Goal: Find specific fact: Find specific fact

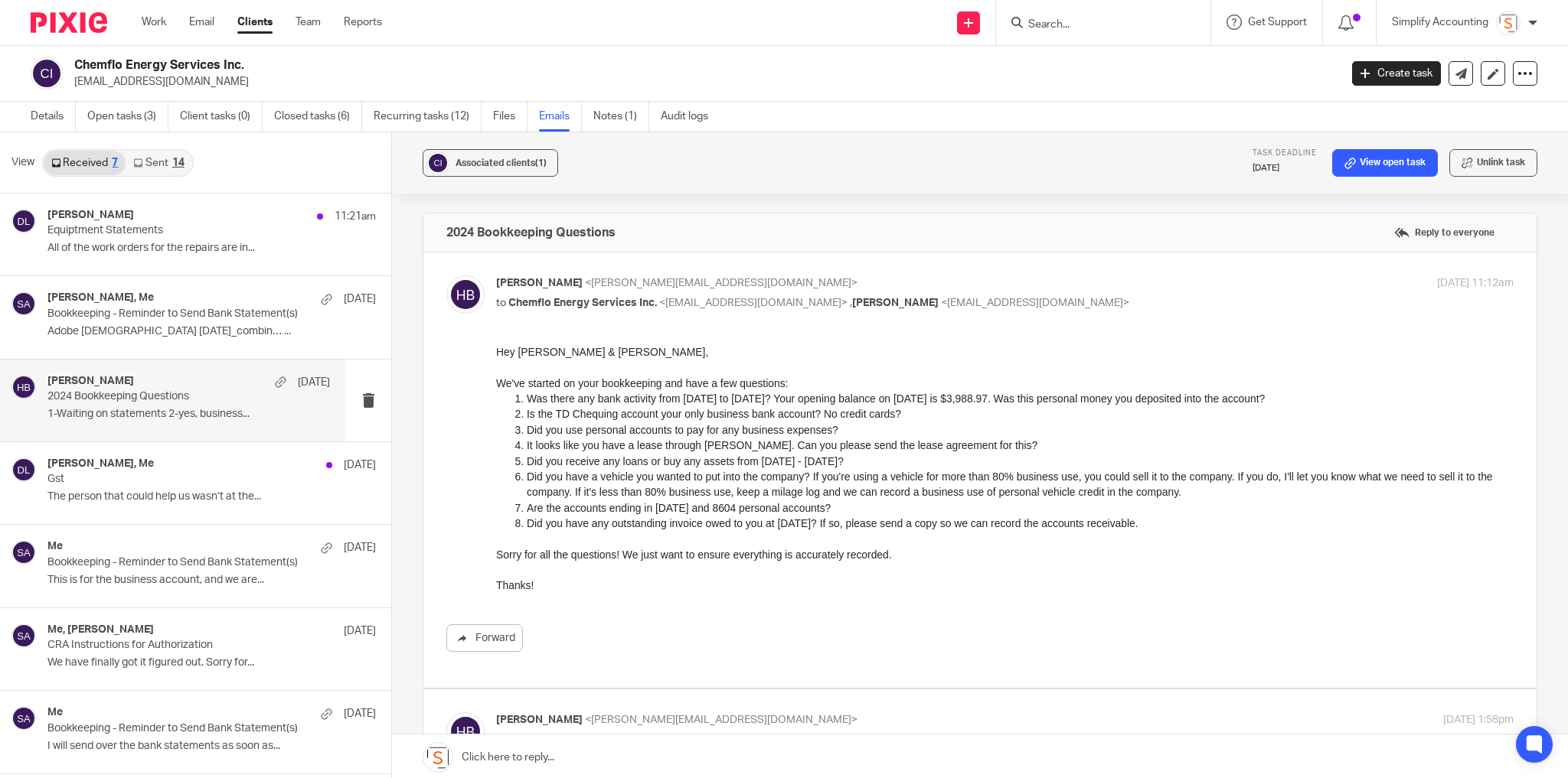
scroll to position [857, 0]
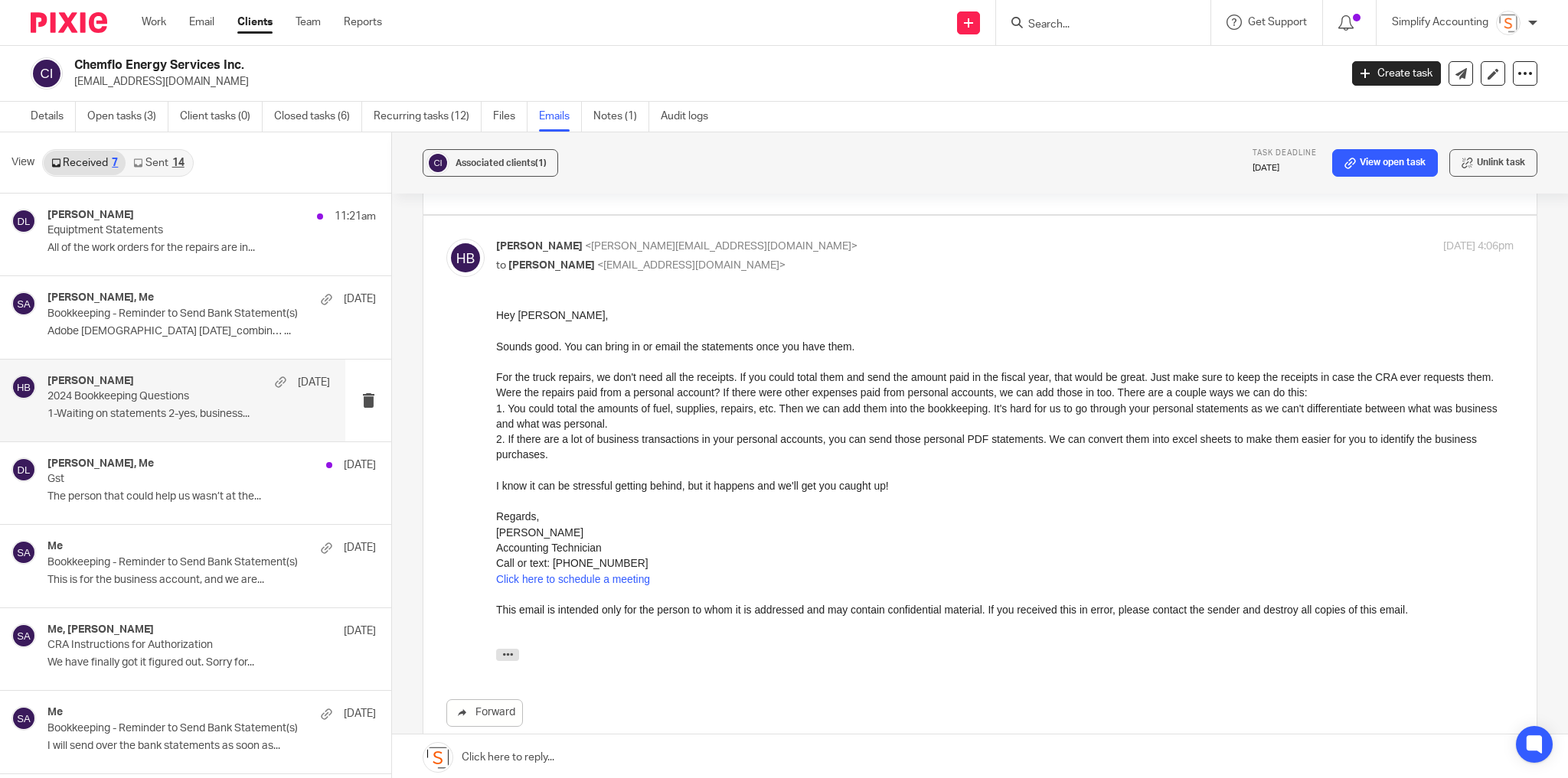
click at [1112, 28] on input "Search" at bounding box center [1095, 26] width 138 height 14
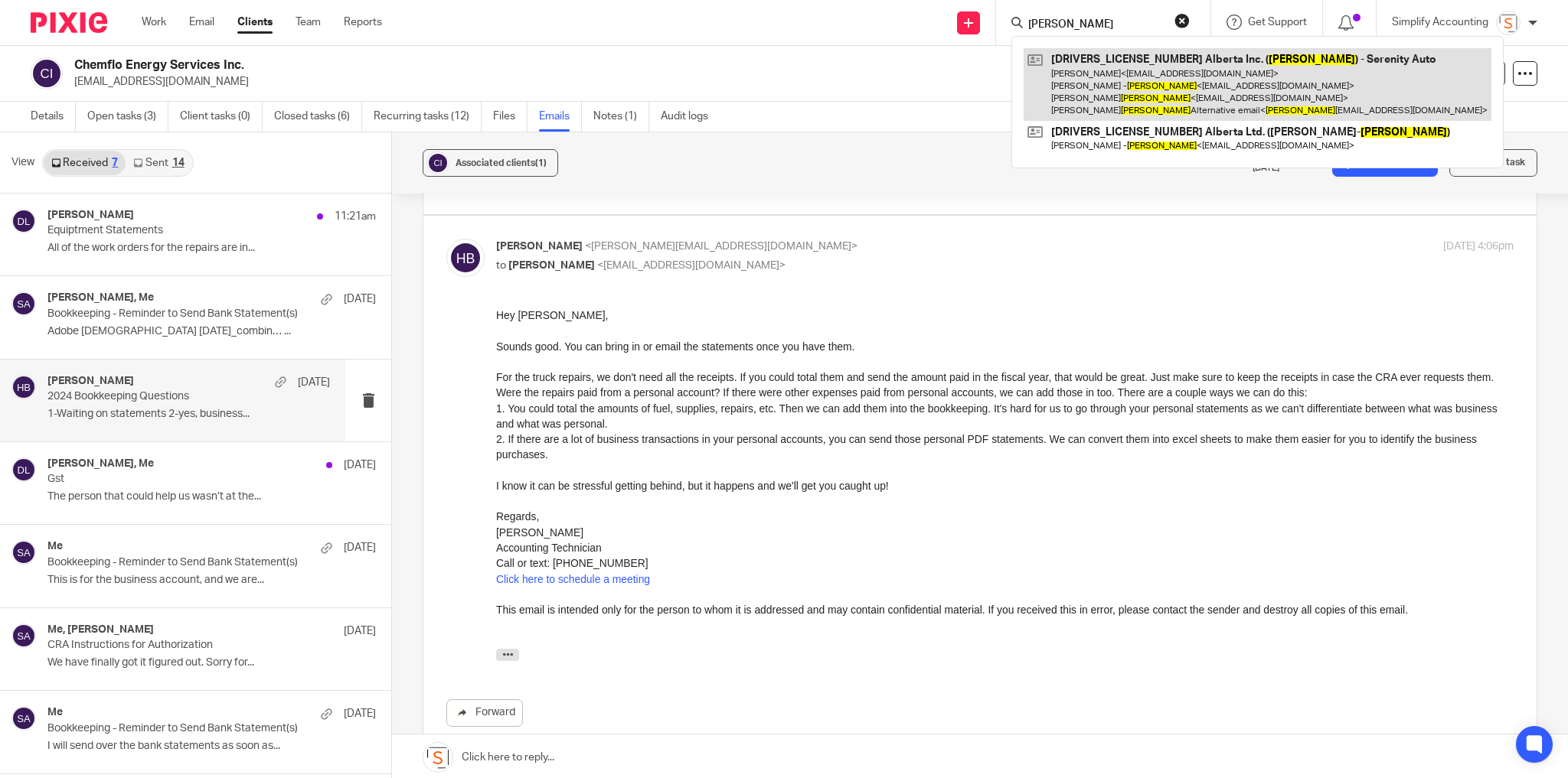
type input "mcintosh"
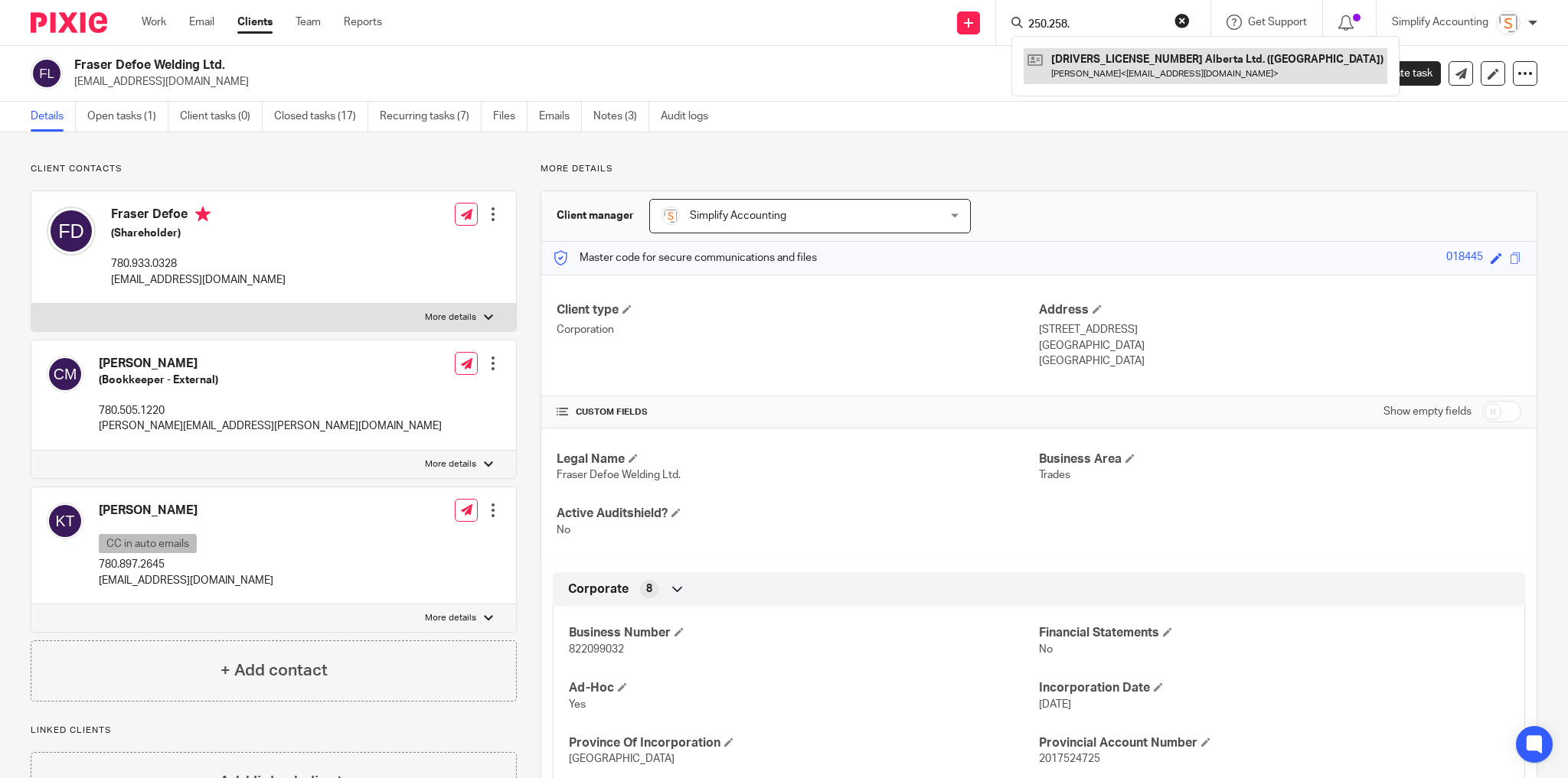
click at [1094, 68] on link at bounding box center [1205, 65] width 363 height 35
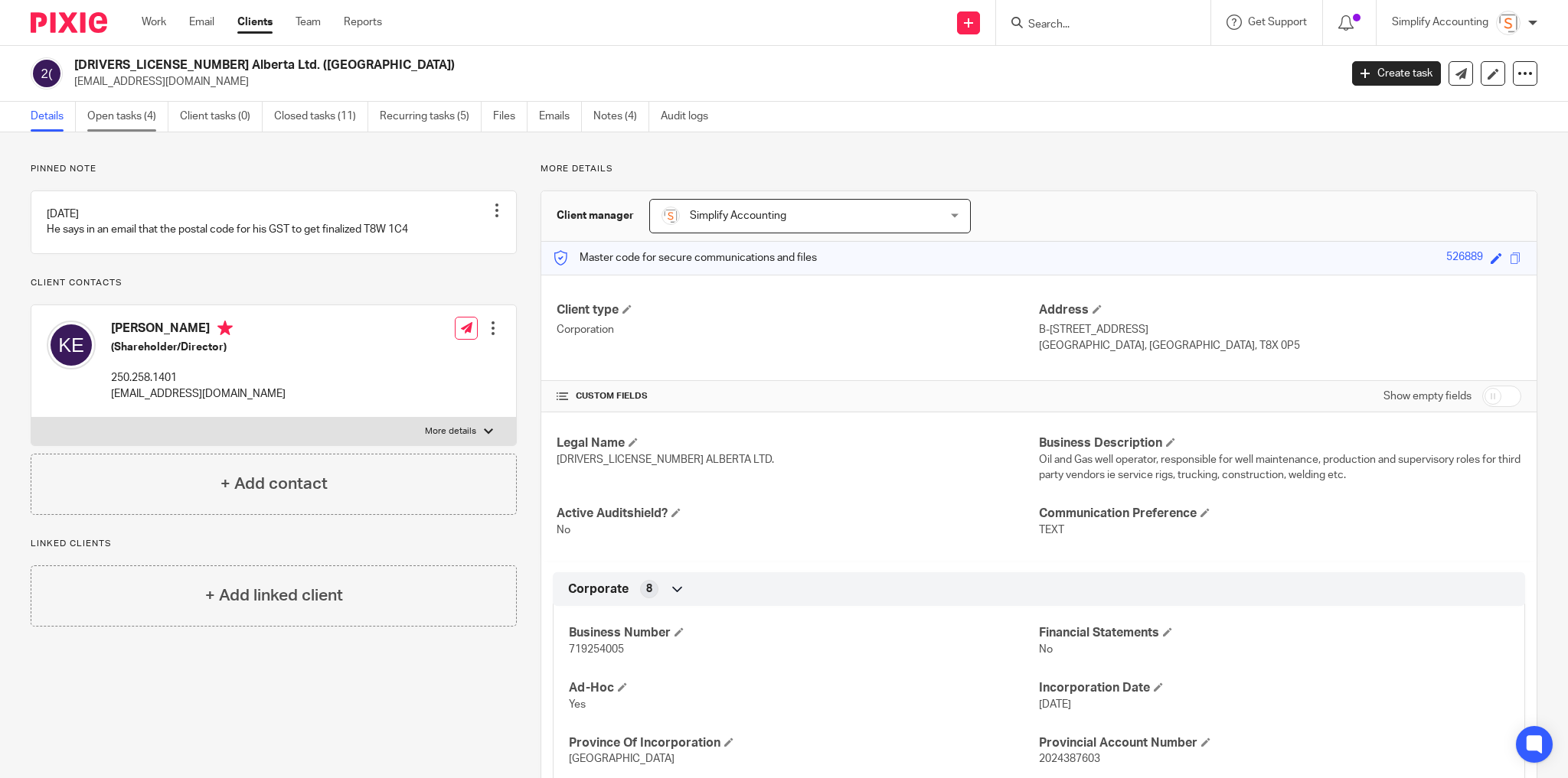
click at [131, 116] on link "Open tasks (4)" at bounding box center [128, 117] width 81 height 30
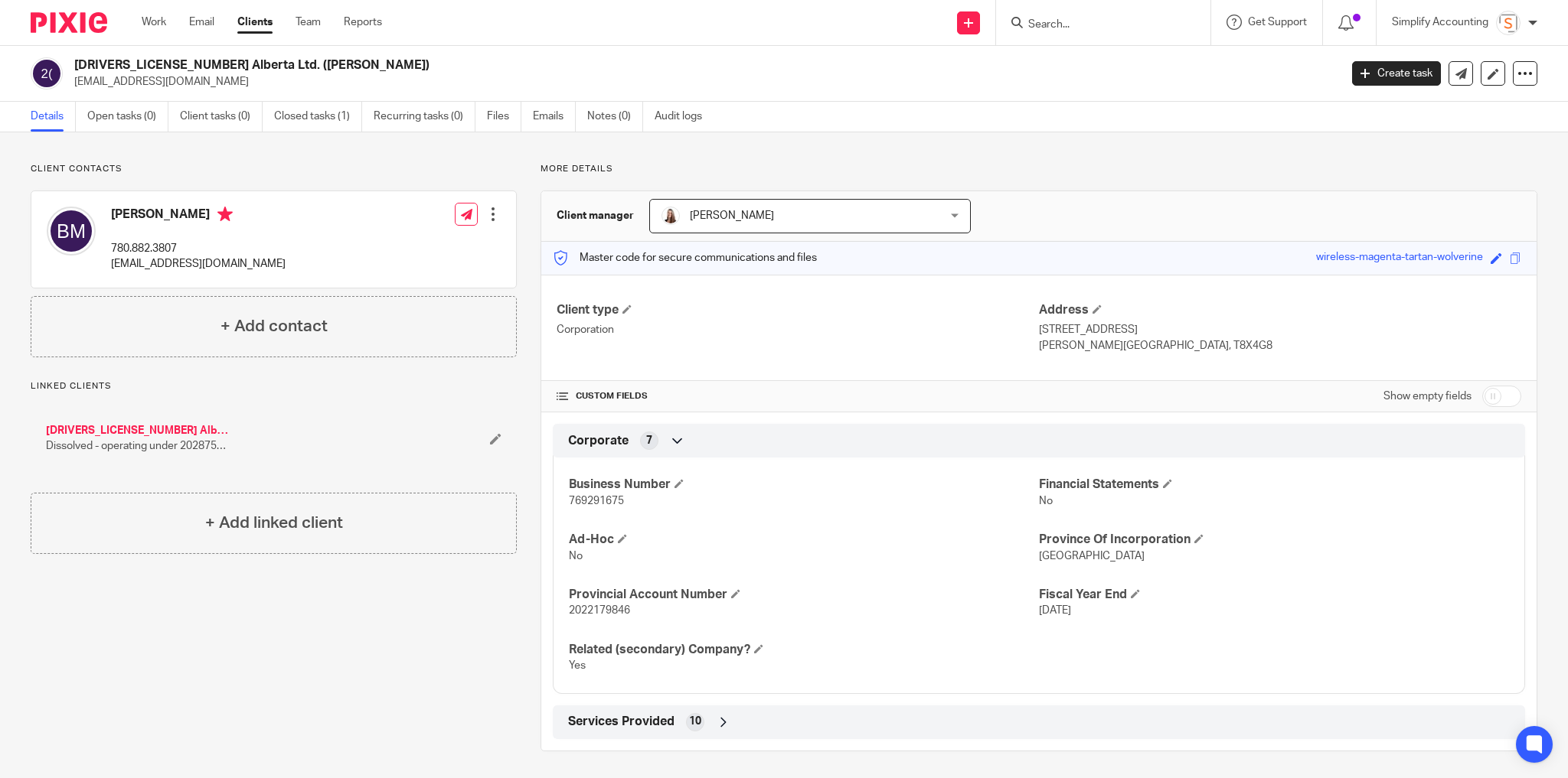
click at [111, 425] on link "[DRIVERS_LICENSE_NUMBER] Alberta Inc. ([PERSON_NAME]) - Serenity Auto" at bounding box center [137, 431] width 182 height 16
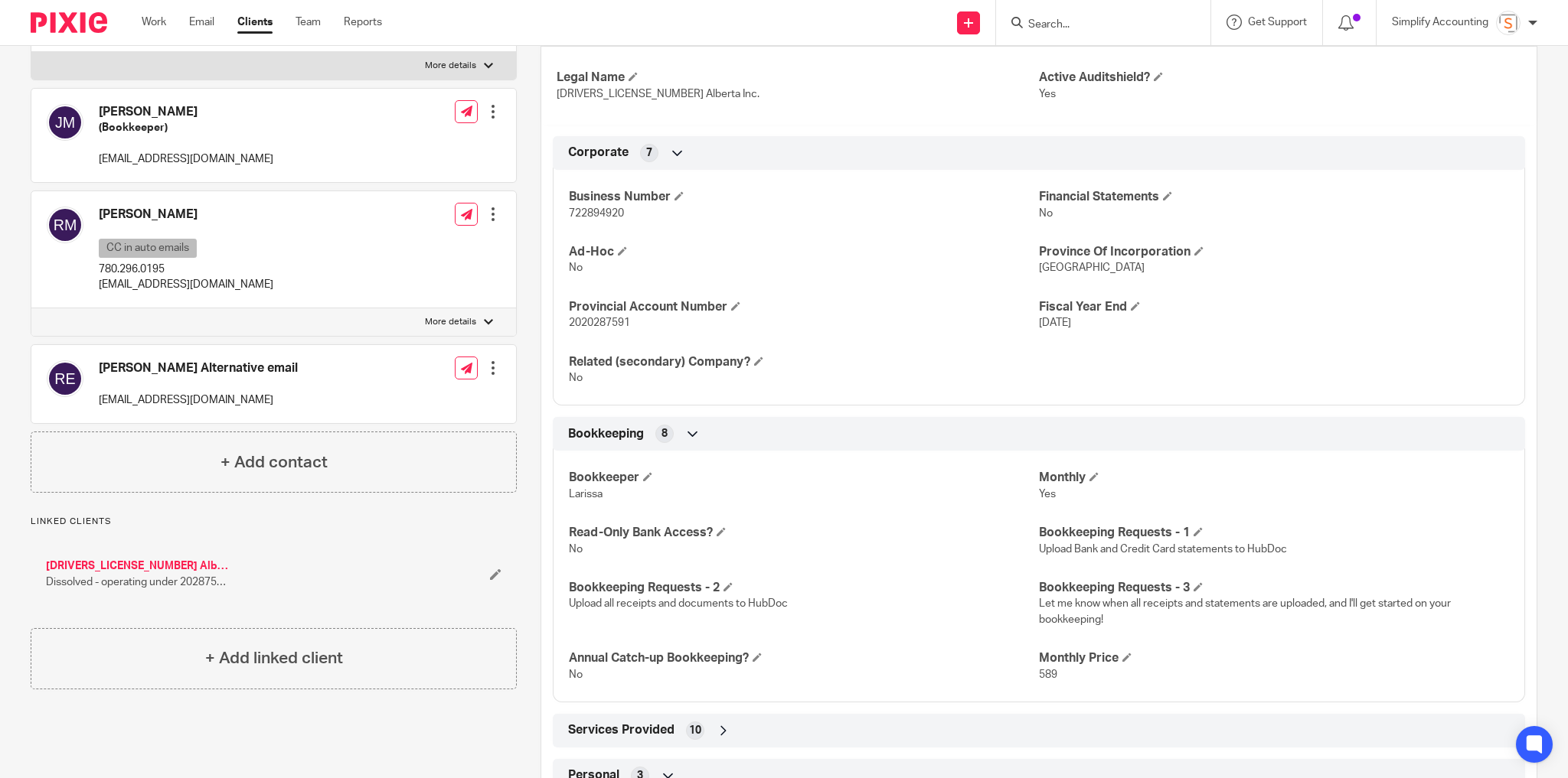
scroll to position [367, 0]
click at [217, 589] on span "Dissolved - operating under 2028759 Ab Ltd." at bounding box center [137, 581] width 182 height 16
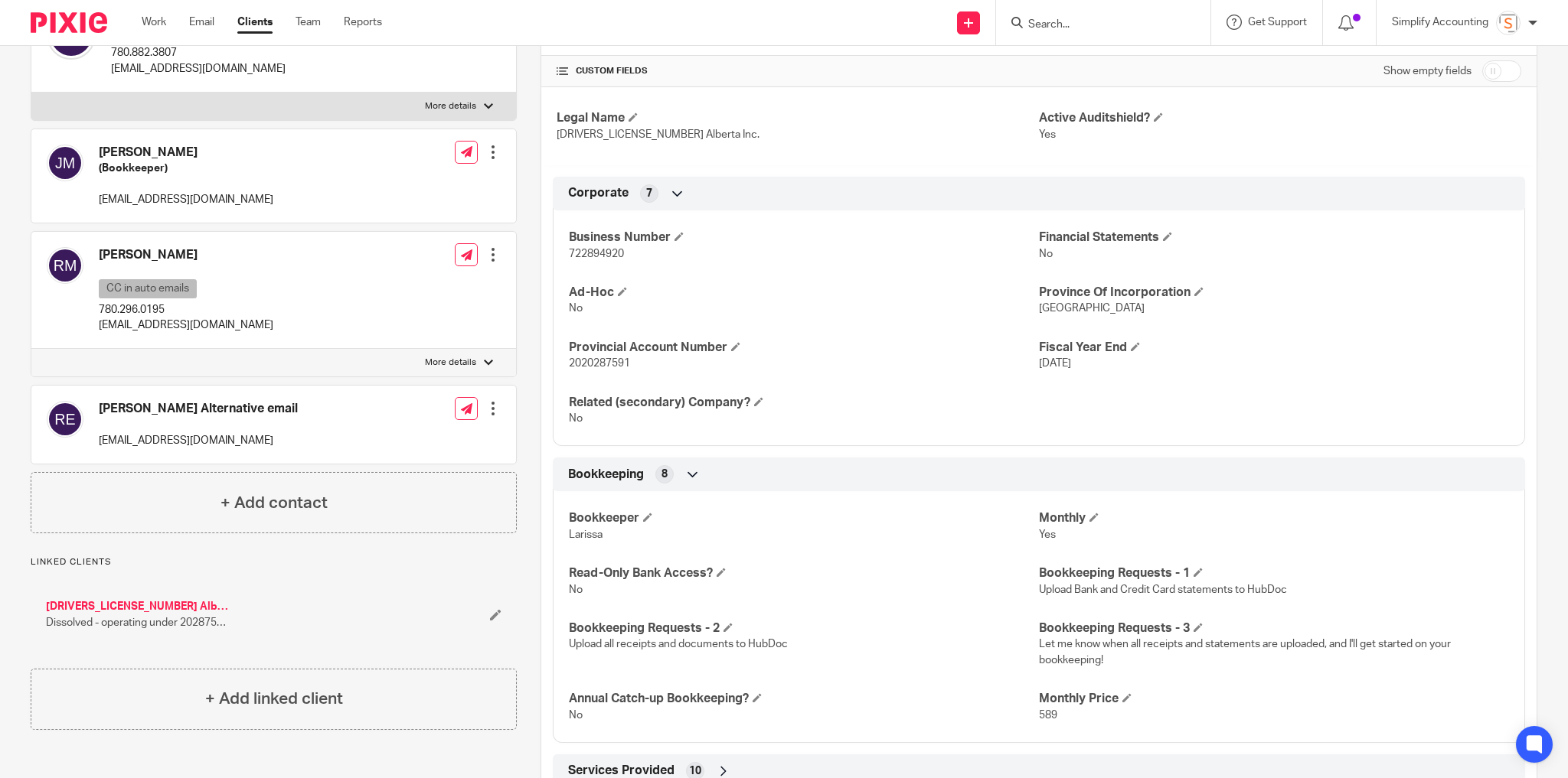
scroll to position [307, 0]
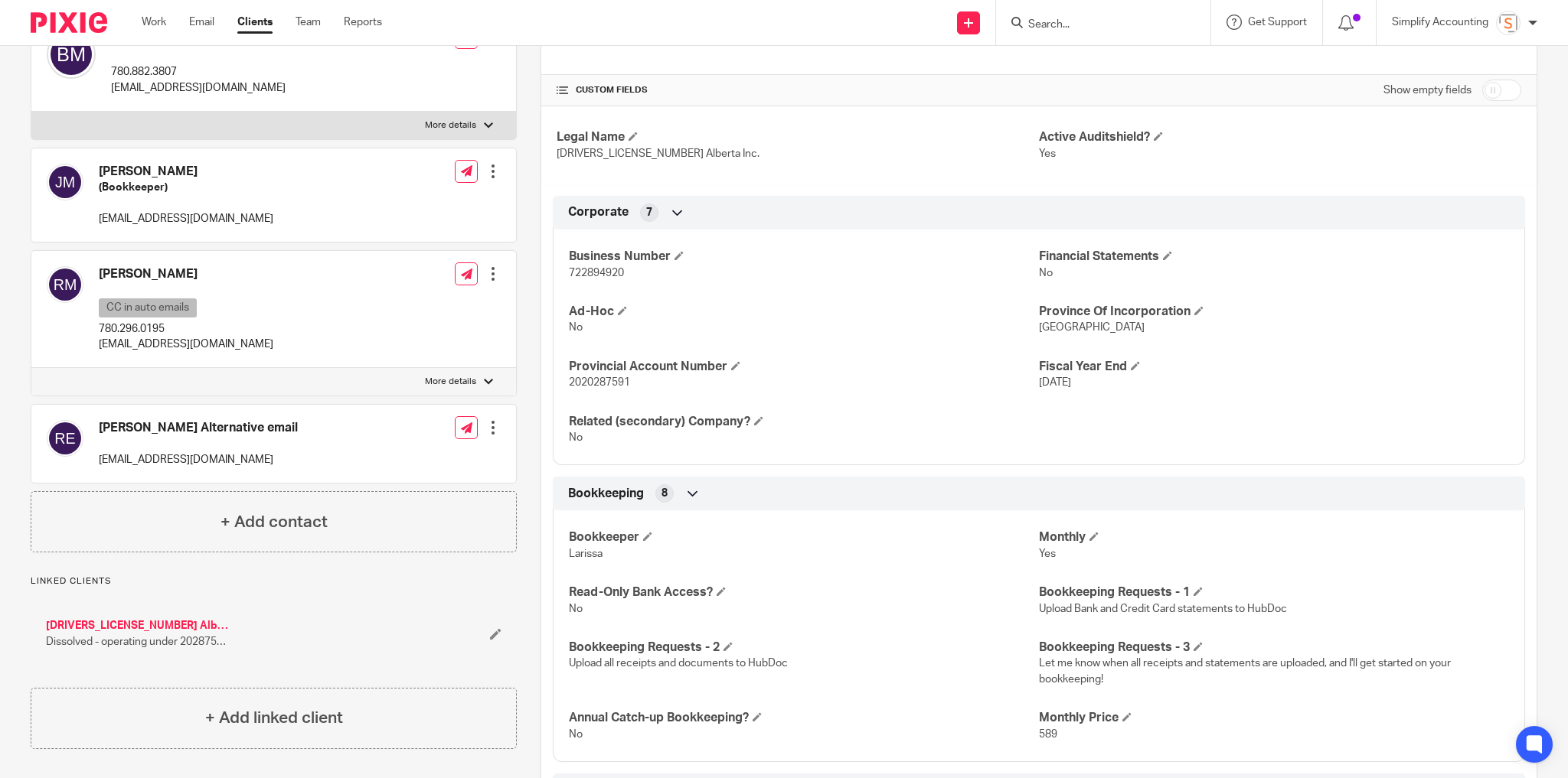
click at [496, 640] on icon at bounding box center [496, 634] width 12 height 12
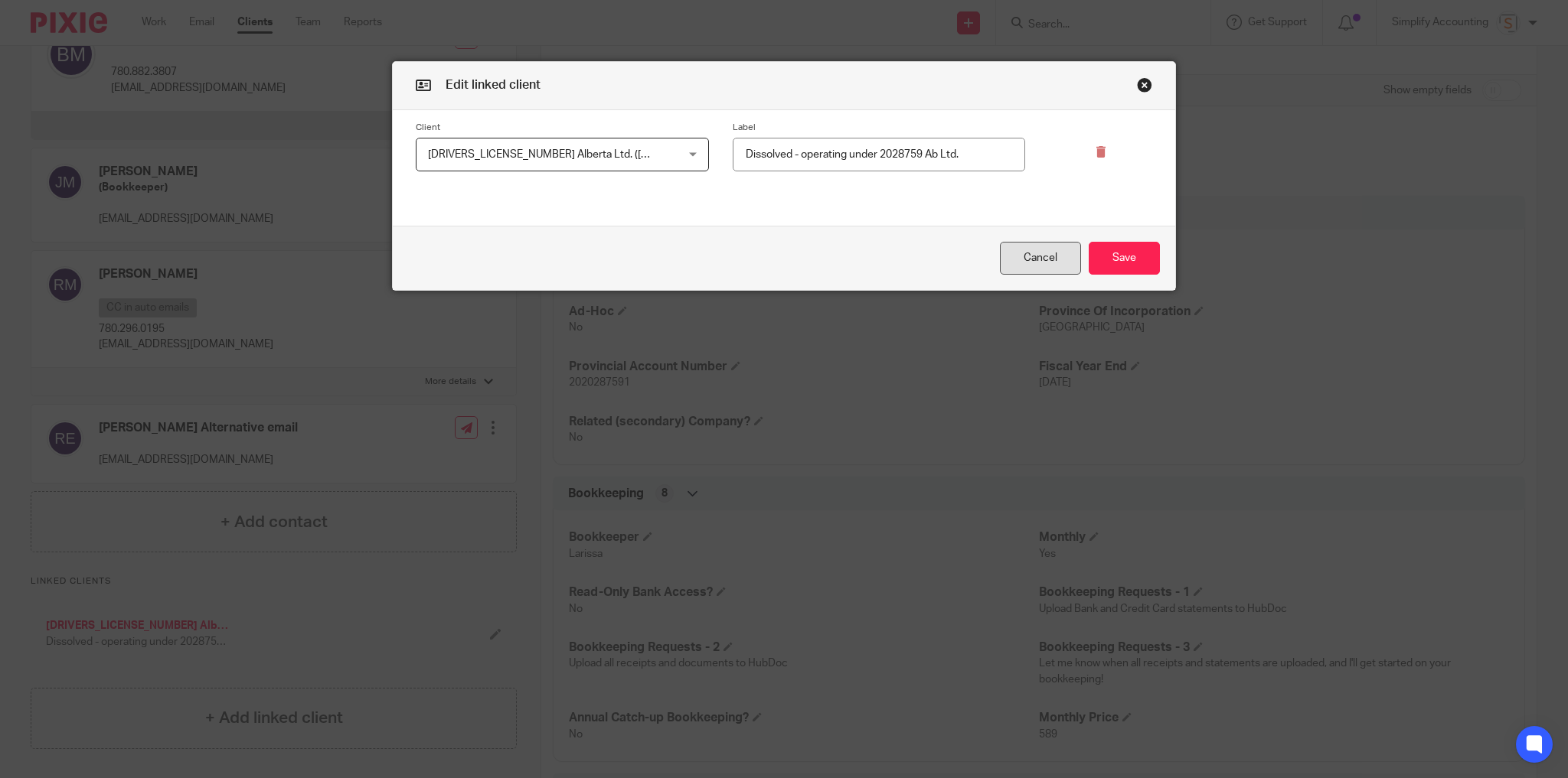
click at [1020, 261] on button "Cancel" at bounding box center [1040, 258] width 81 height 33
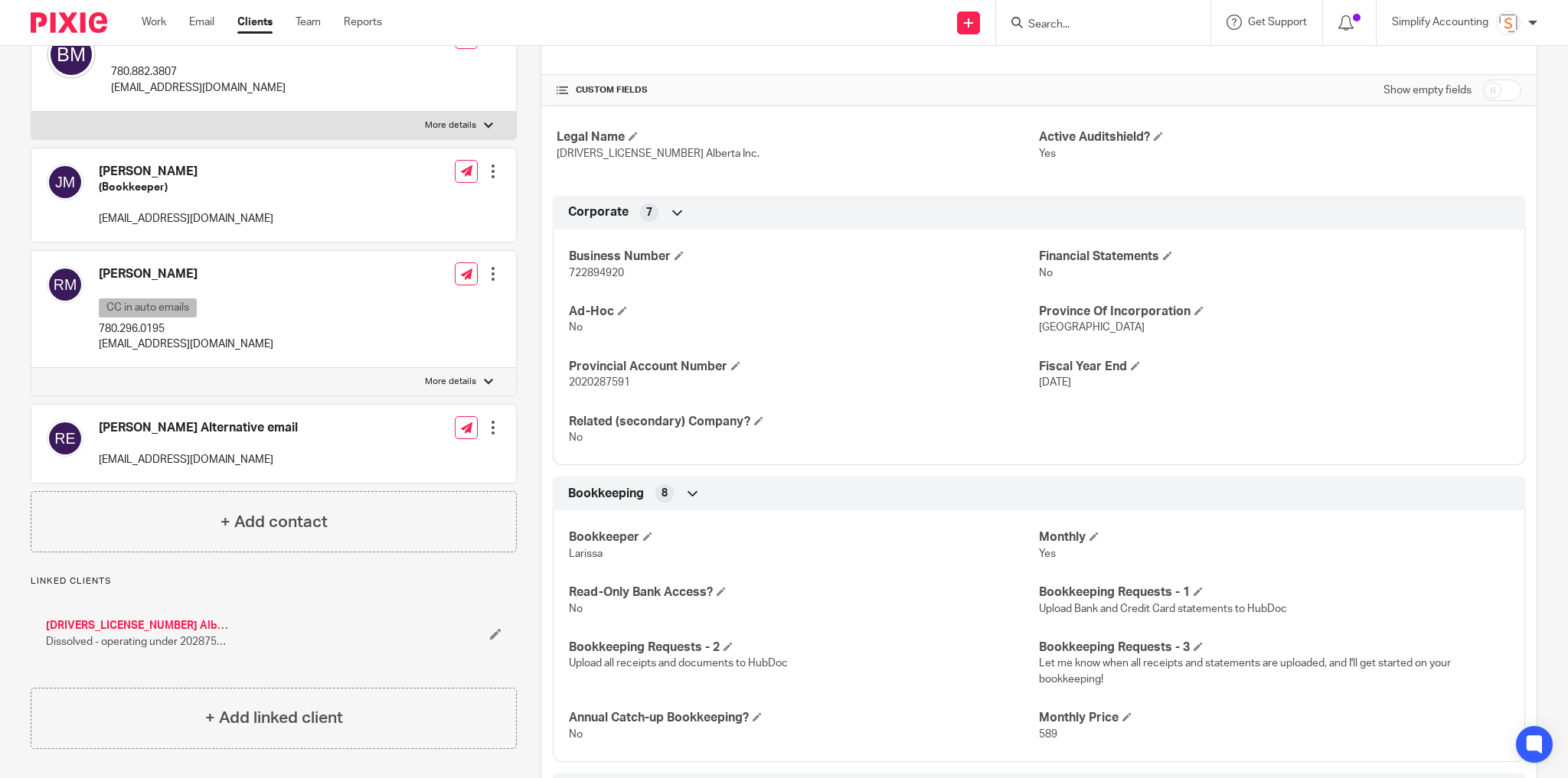
click at [87, 634] on link "2217984 Alberta Ltd. (Pelland-McIntosh)" at bounding box center [137, 626] width 182 height 16
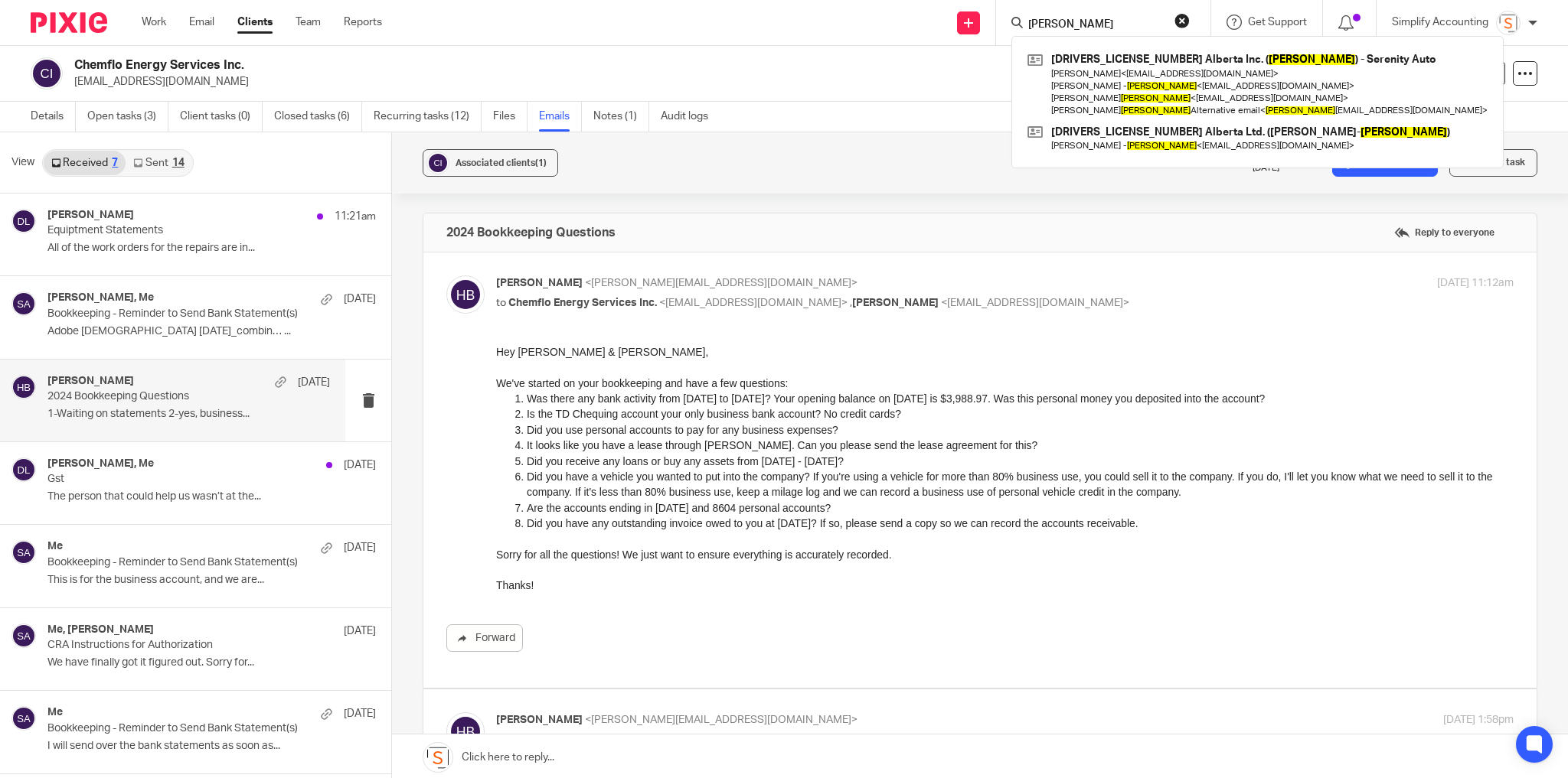
scroll to position [857, 0]
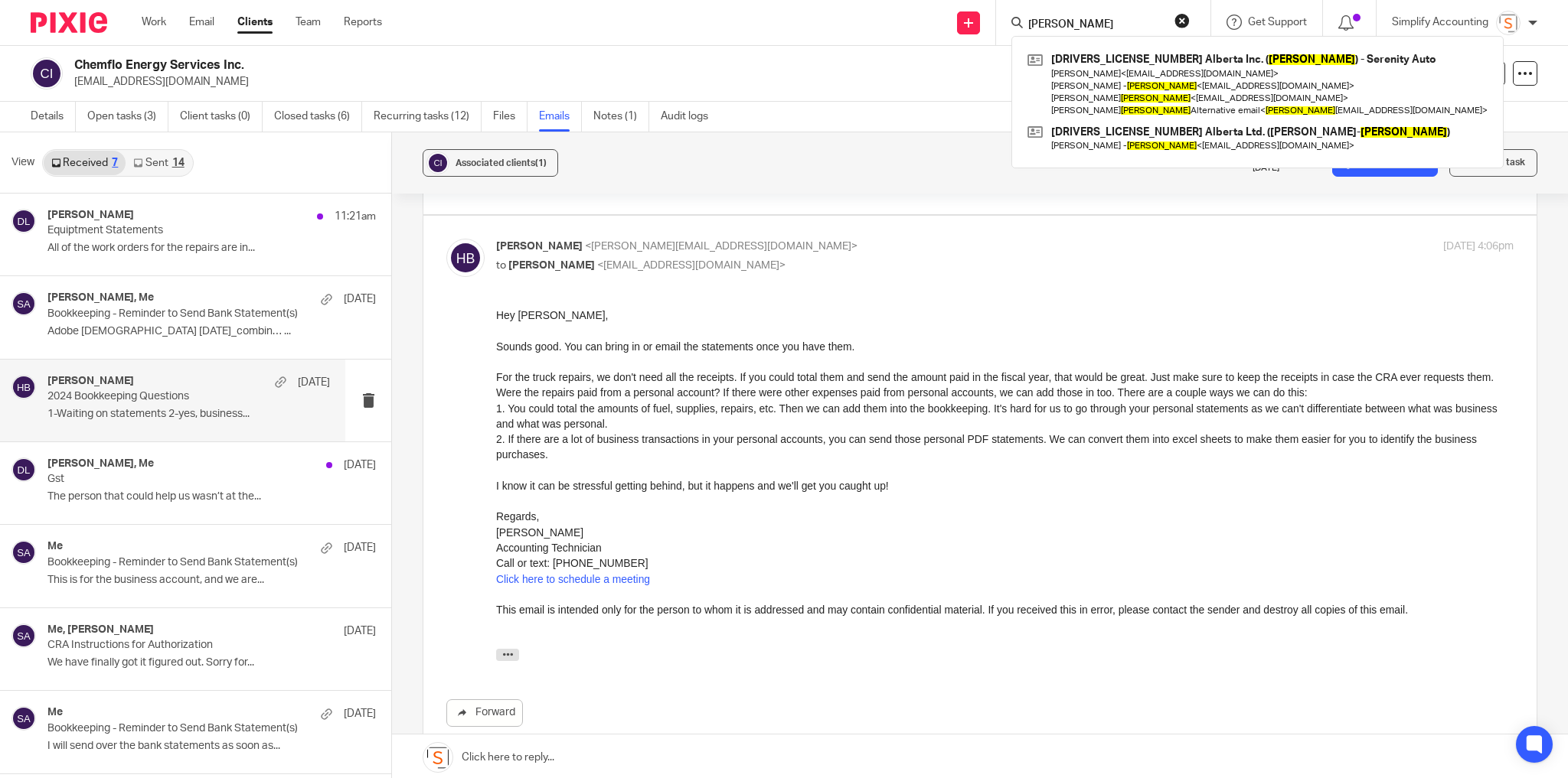
click at [1178, 19] on button "reset" at bounding box center [1182, 21] width 16 height 16
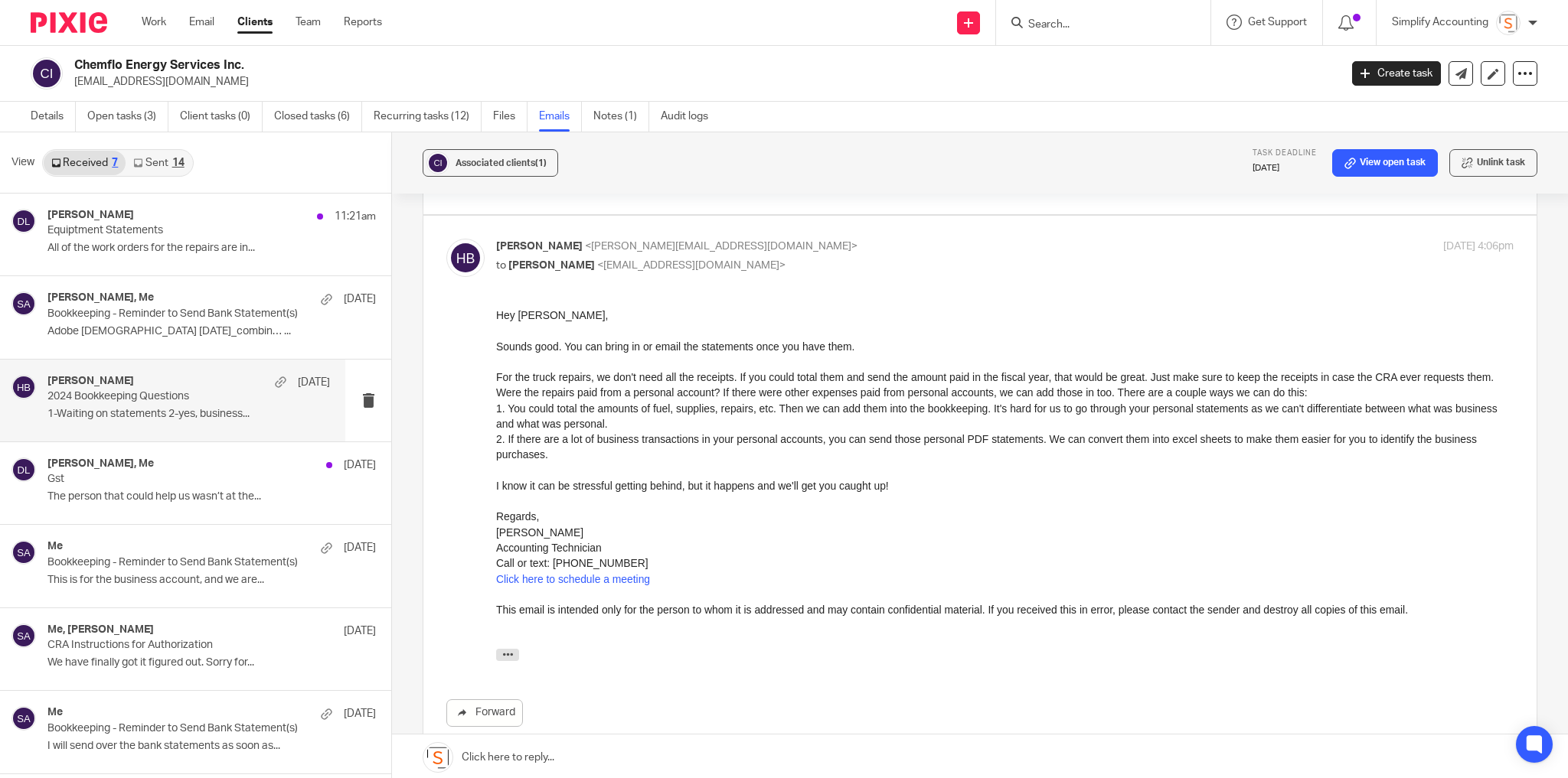
click at [1101, 29] on input "Search" at bounding box center [1095, 26] width 138 height 14
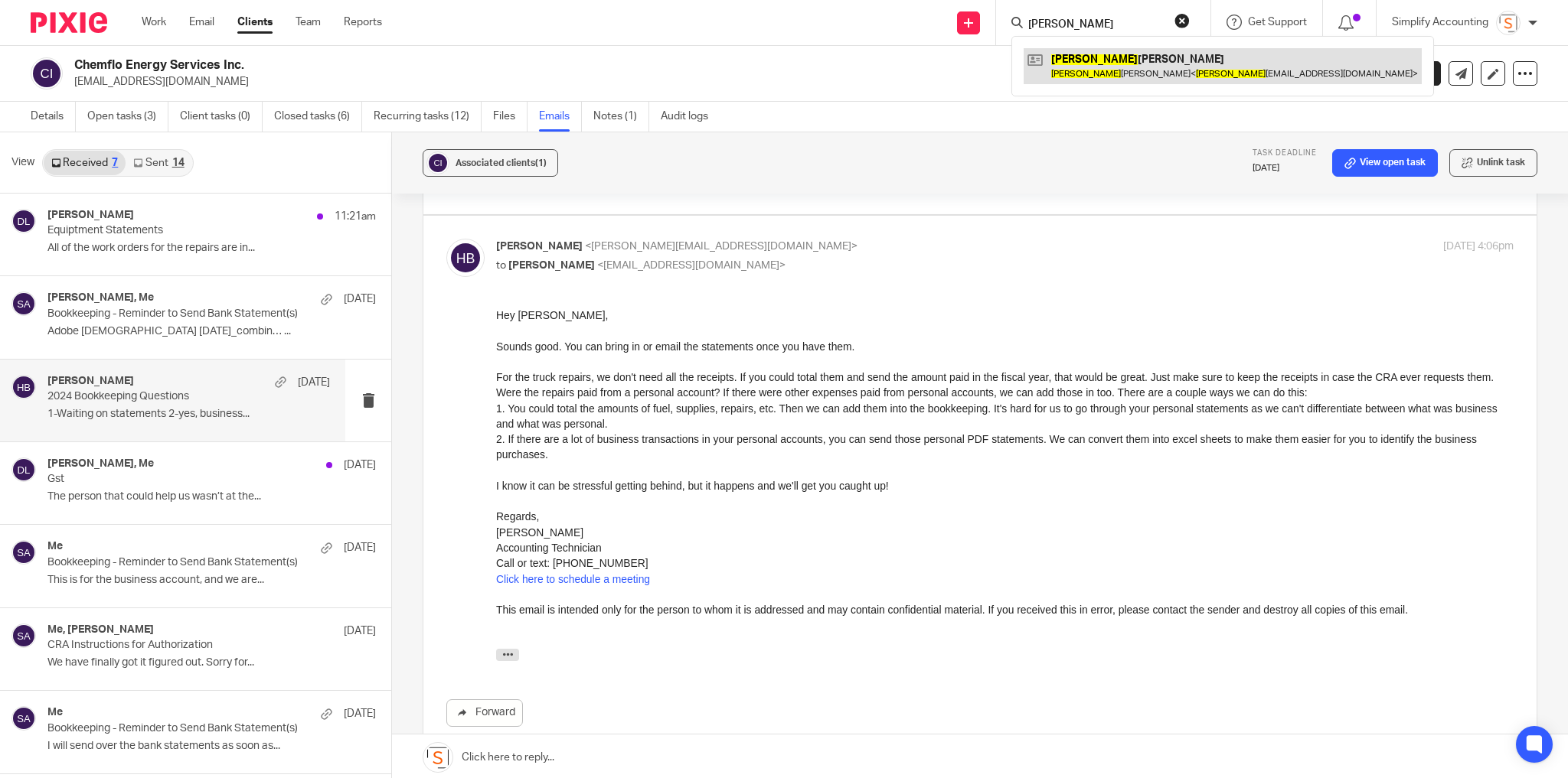
type input "perry"
click at [1097, 58] on link at bounding box center [1222, 65] width 398 height 35
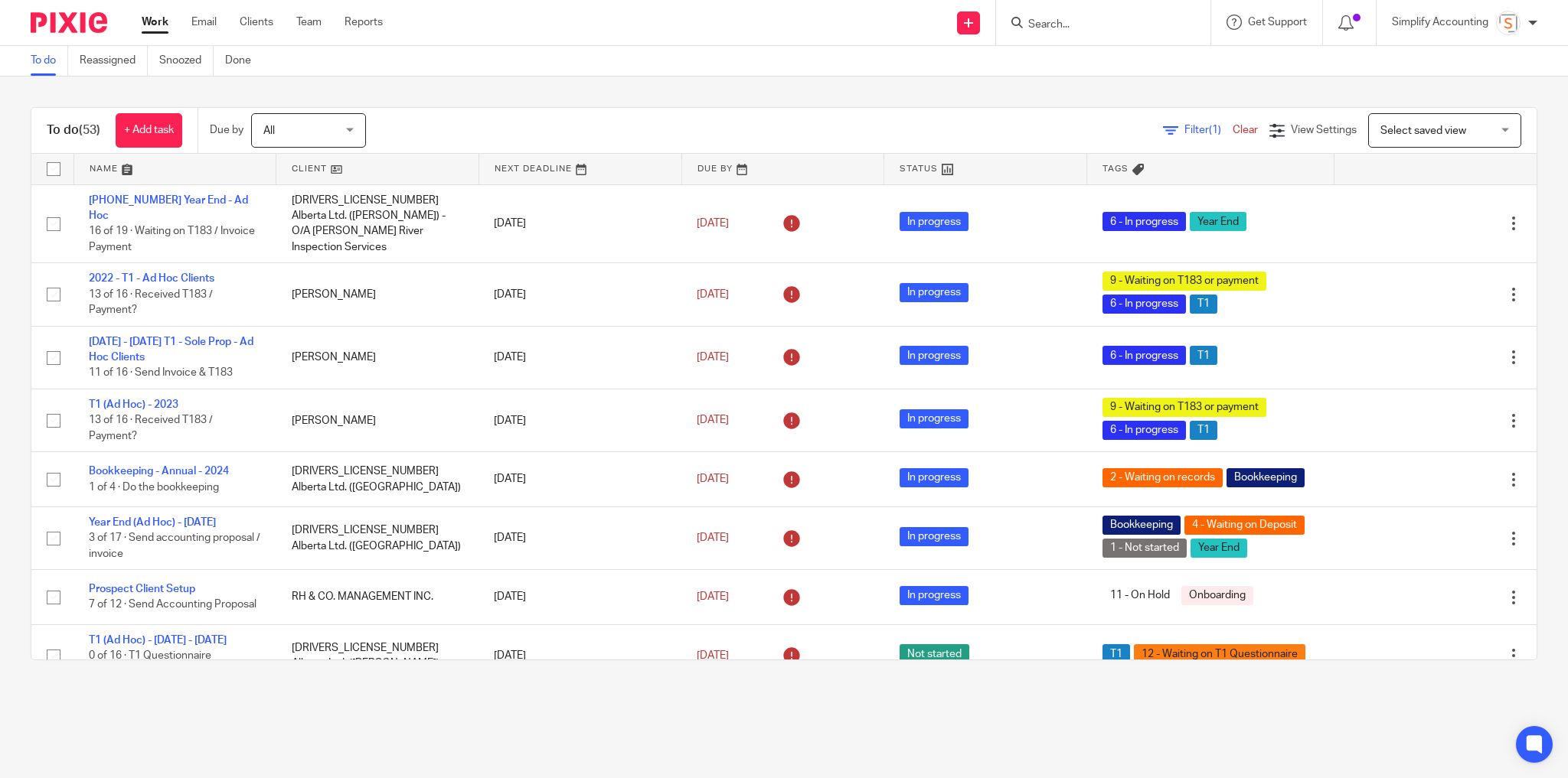
click at [1106, 24] on input "Search" at bounding box center [1095, 26] width 138 height 14
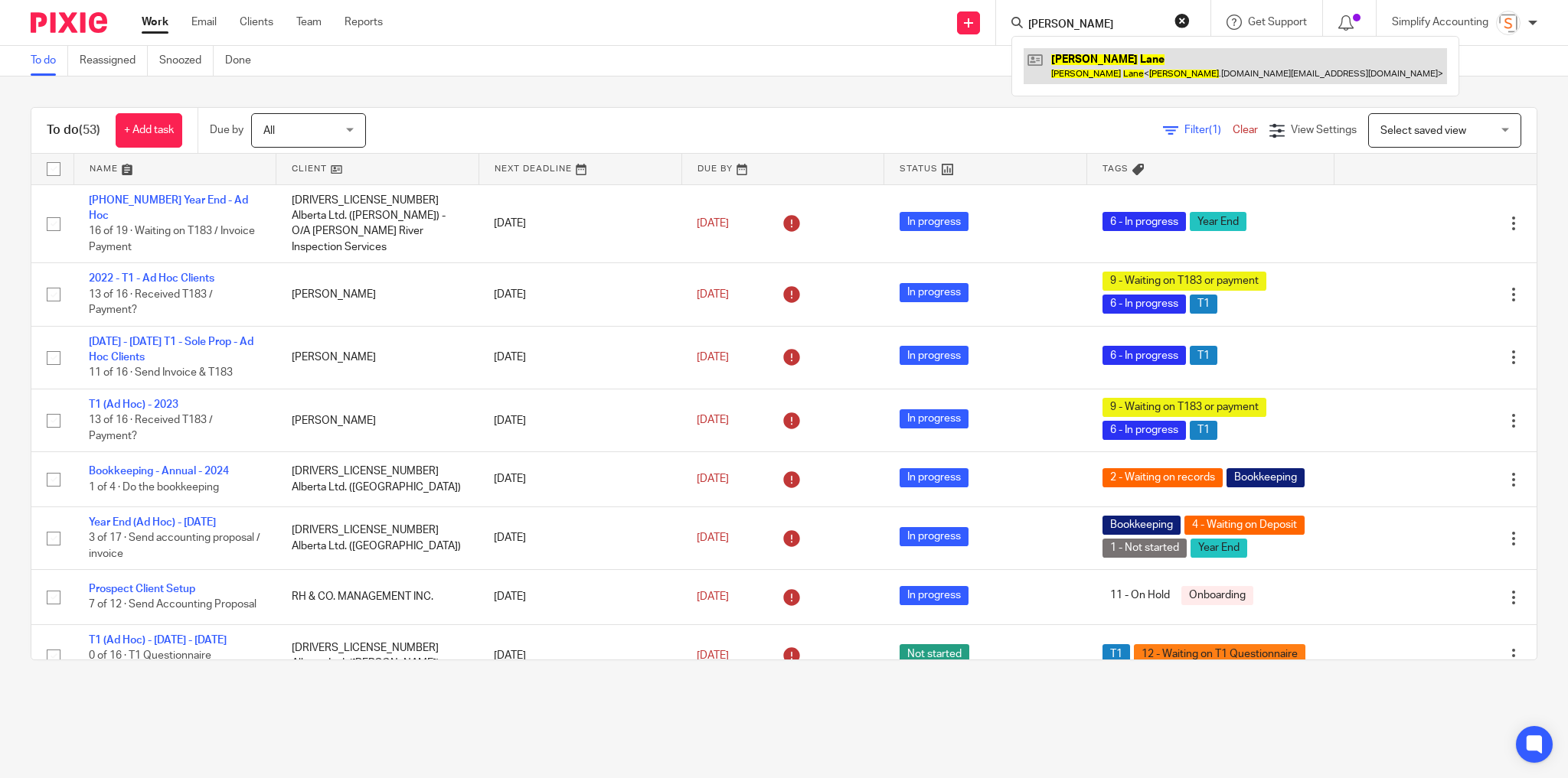
type input "anna lane"
click at [1092, 61] on link at bounding box center [1235, 65] width 423 height 35
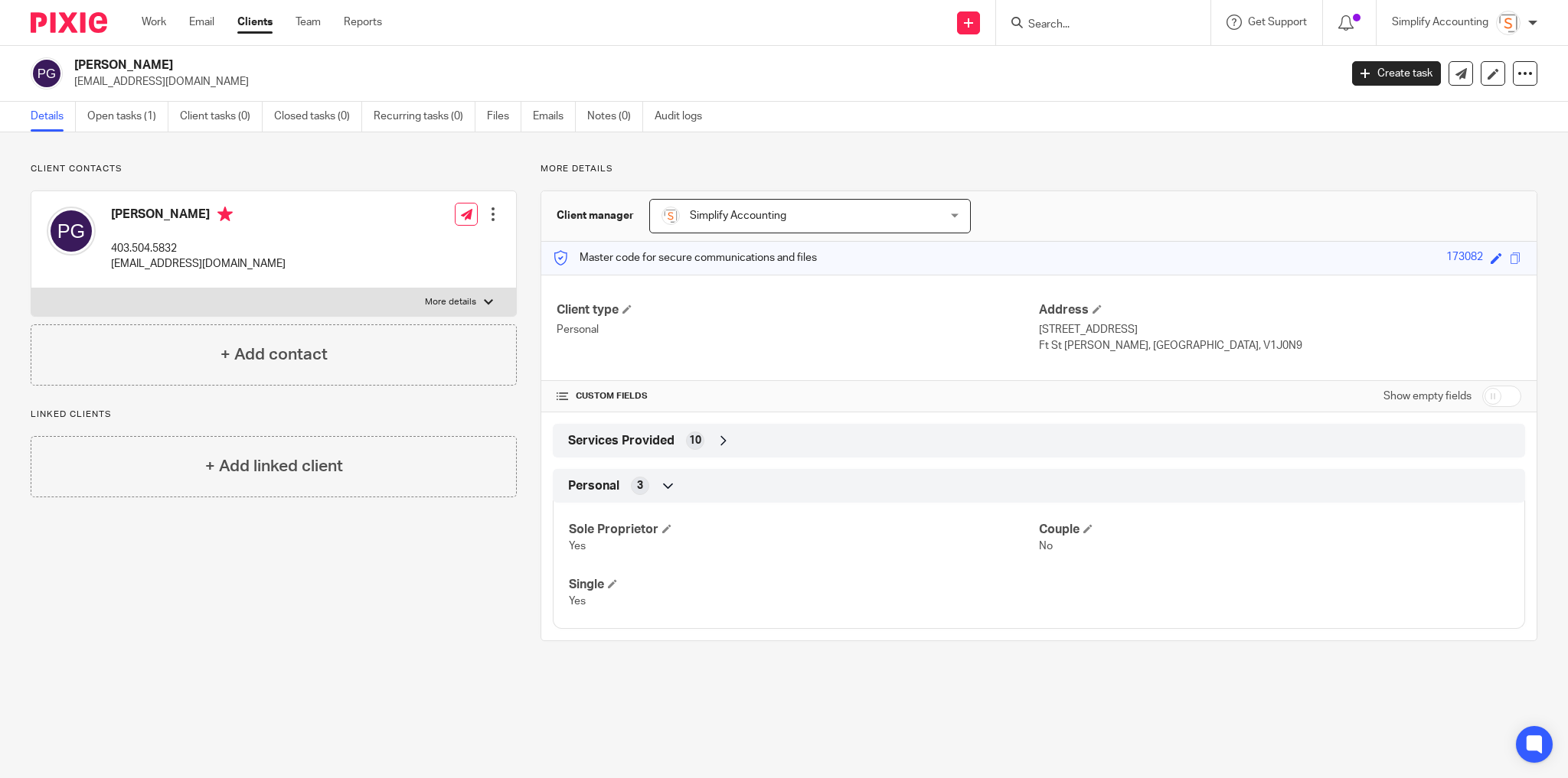
click at [437, 299] on p "More details" at bounding box center [451, 303] width 51 height 12
click at [31, 289] on input "More details" at bounding box center [30, 288] width 1 height 1
checkbox input "true"
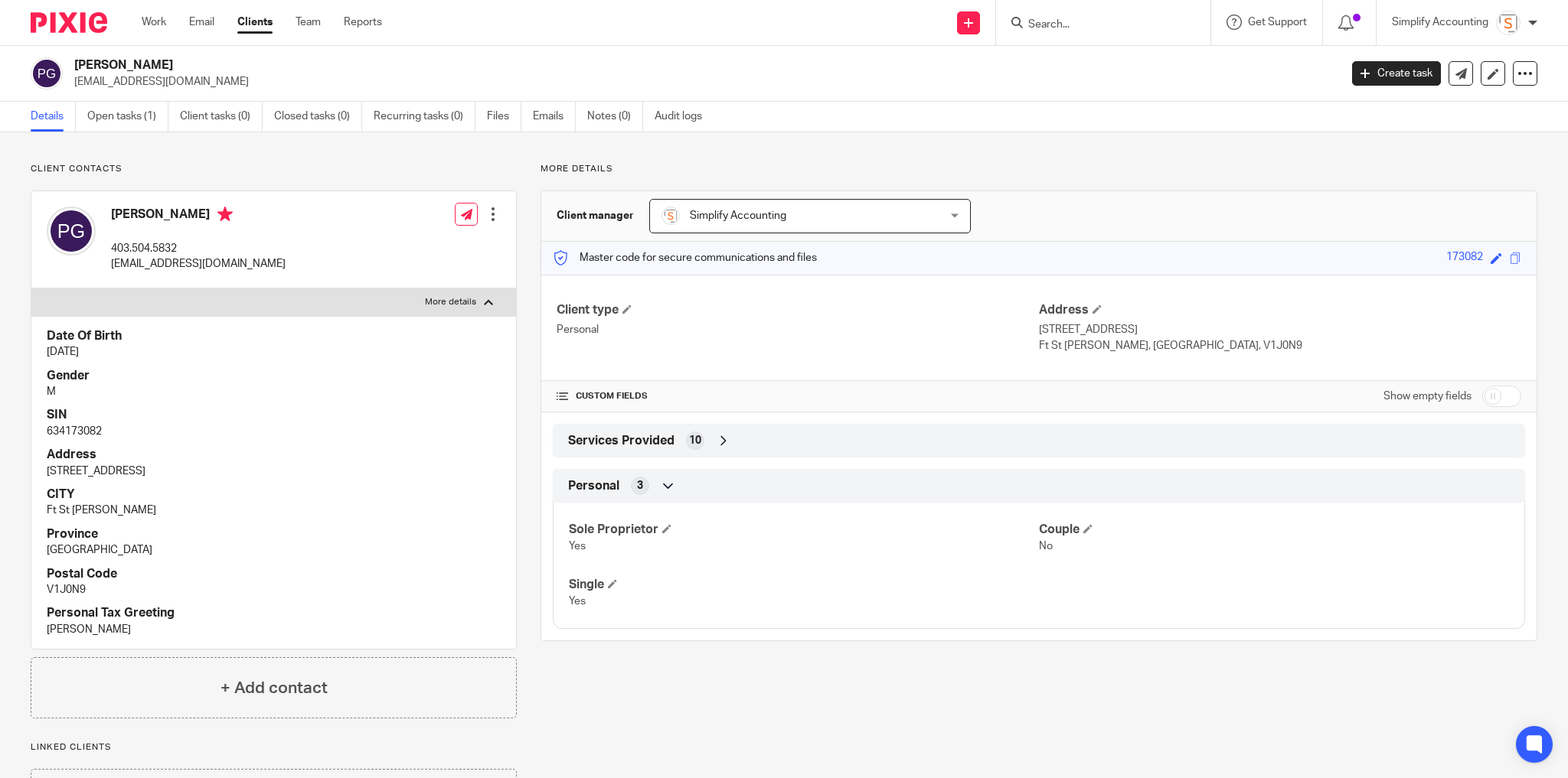
click at [72, 433] on p "634173082" at bounding box center [273, 432] width 454 height 16
copy p "634173082"
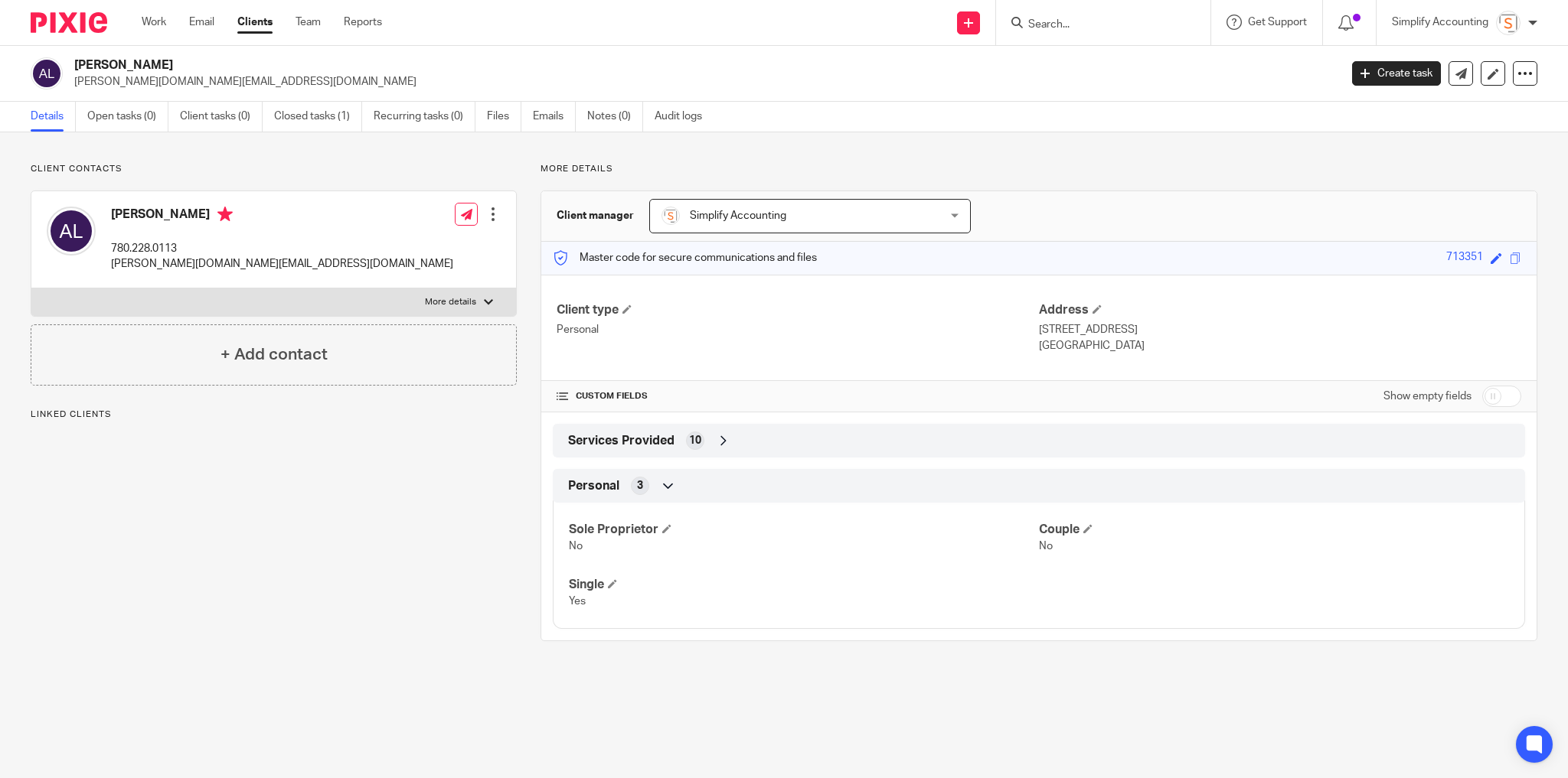
click at [425, 301] on p "More details" at bounding box center [451, 303] width 51 height 12
click at [31, 289] on input "More details" at bounding box center [30, 288] width 1 height 1
checkbox input "true"
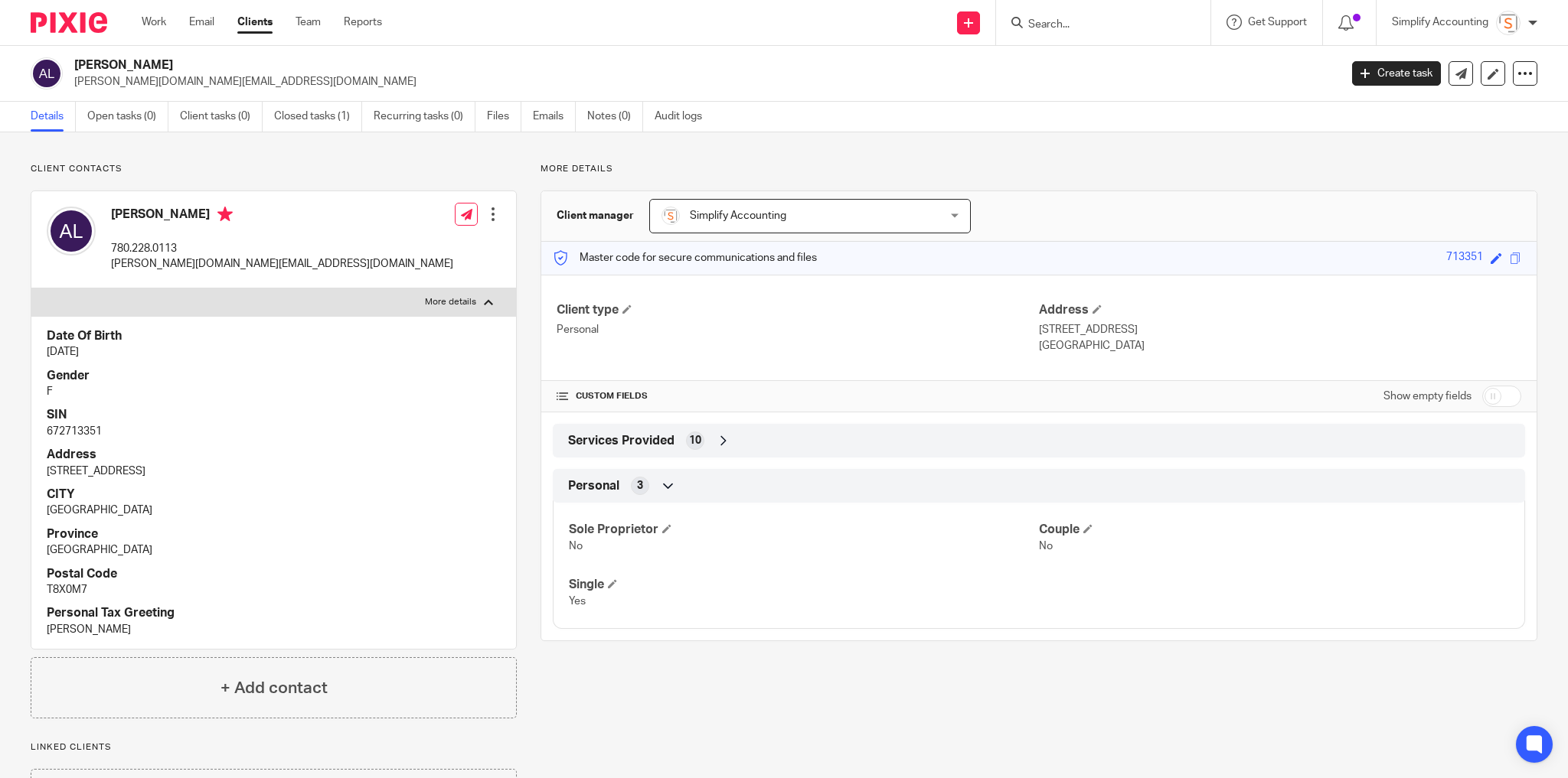
click at [82, 433] on p "672713351" at bounding box center [273, 432] width 454 height 16
copy p "672713351"
